Goal: Navigation & Orientation: Find specific page/section

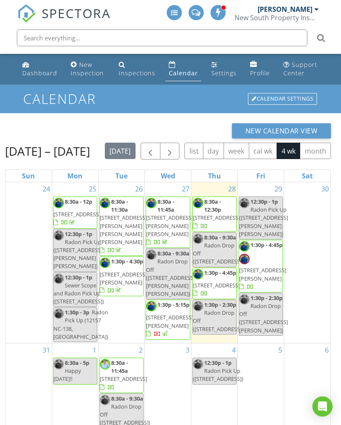
click at [37, 74] on div "Dashboard" at bounding box center [39, 73] width 35 height 8
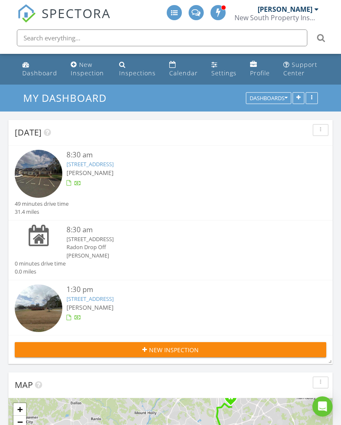
click at [106, 167] on link "[STREET_ADDRESS]" at bounding box center [90, 164] width 47 height 8
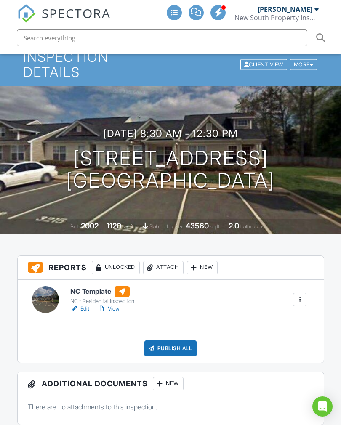
scroll to position [41, 0]
click at [127, 291] on div at bounding box center [121, 292] width 15 height 11
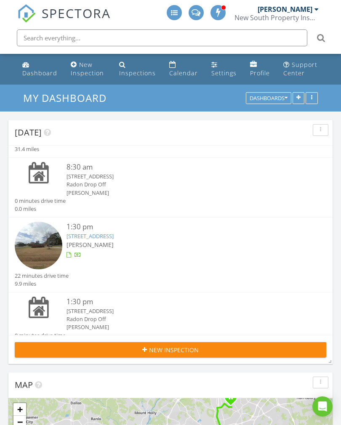
scroll to position [63, 0]
click at [109, 237] on link "1811 Eastview Rd, Rock Hill, SC 29732" at bounding box center [90, 236] width 47 height 8
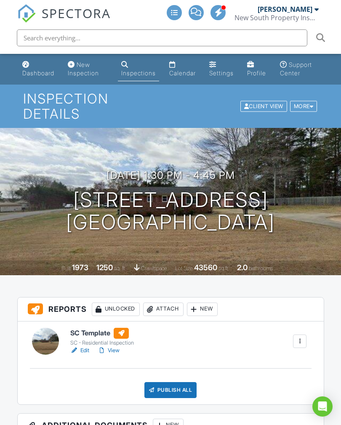
click at [120, 332] on div at bounding box center [121, 333] width 15 height 11
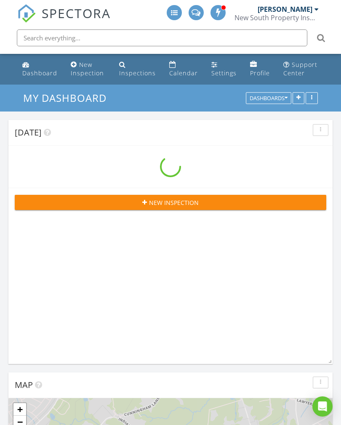
scroll to position [1272, 341]
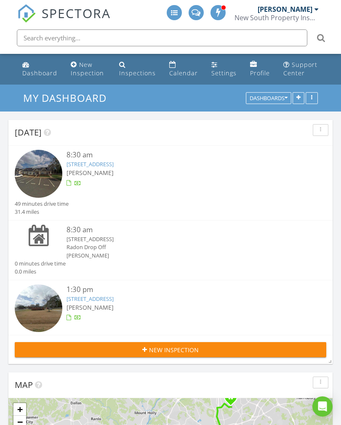
click at [114, 298] on link "[STREET_ADDRESS]" at bounding box center [90, 299] width 47 height 8
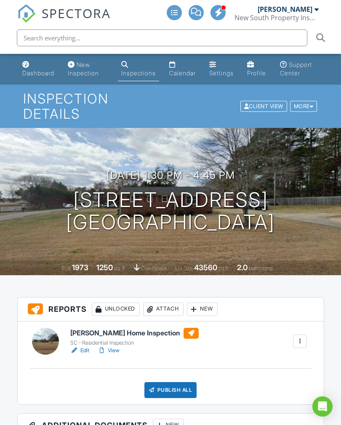
click at [184, 70] on div "Calendar" at bounding box center [182, 72] width 27 height 7
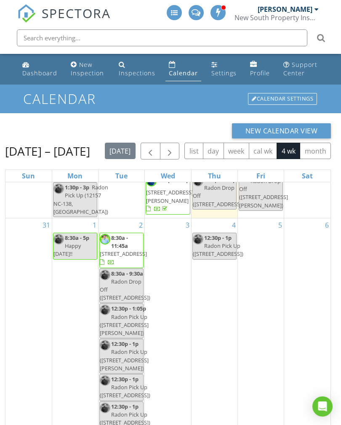
scroll to position [127, 0]
